Goal: Information Seeking & Learning: Learn about a topic

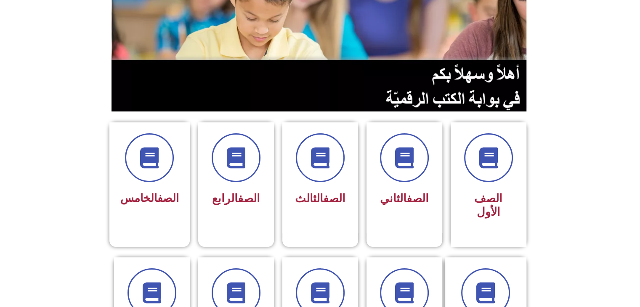
scroll to position [113, 0]
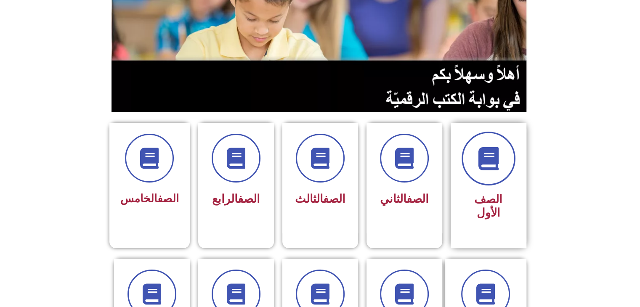
click at [484, 169] on icon at bounding box center [487, 158] width 23 height 23
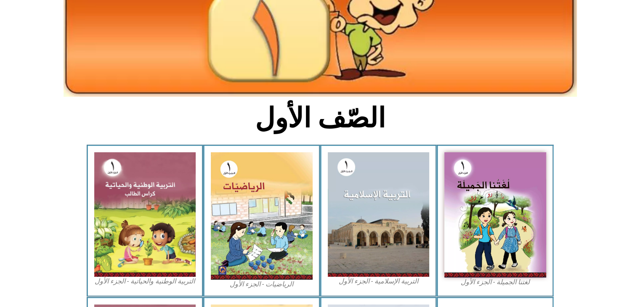
scroll to position [136, 0]
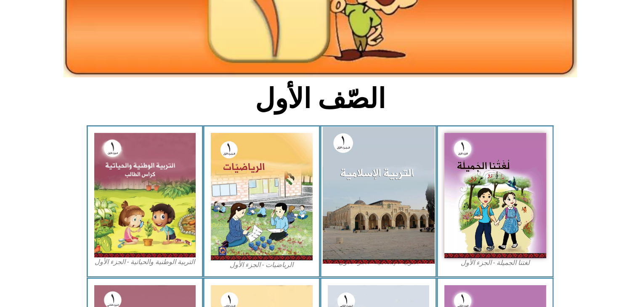
click at [356, 189] on img at bounding box center [378, 195] width 112 height 137
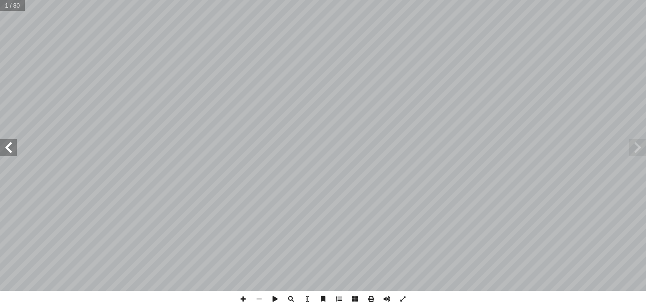
click at [12, 145] on span at bounding box center [8, 147] width 17 height 17
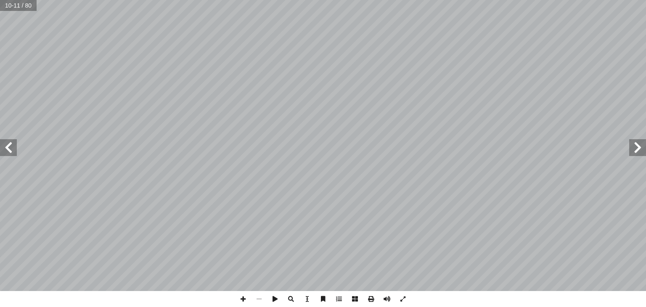
click at [12, 145] on span at bounding box center [8, 147] width 17 height 17
